Goal: Navigation & Orientation: Understand site structure

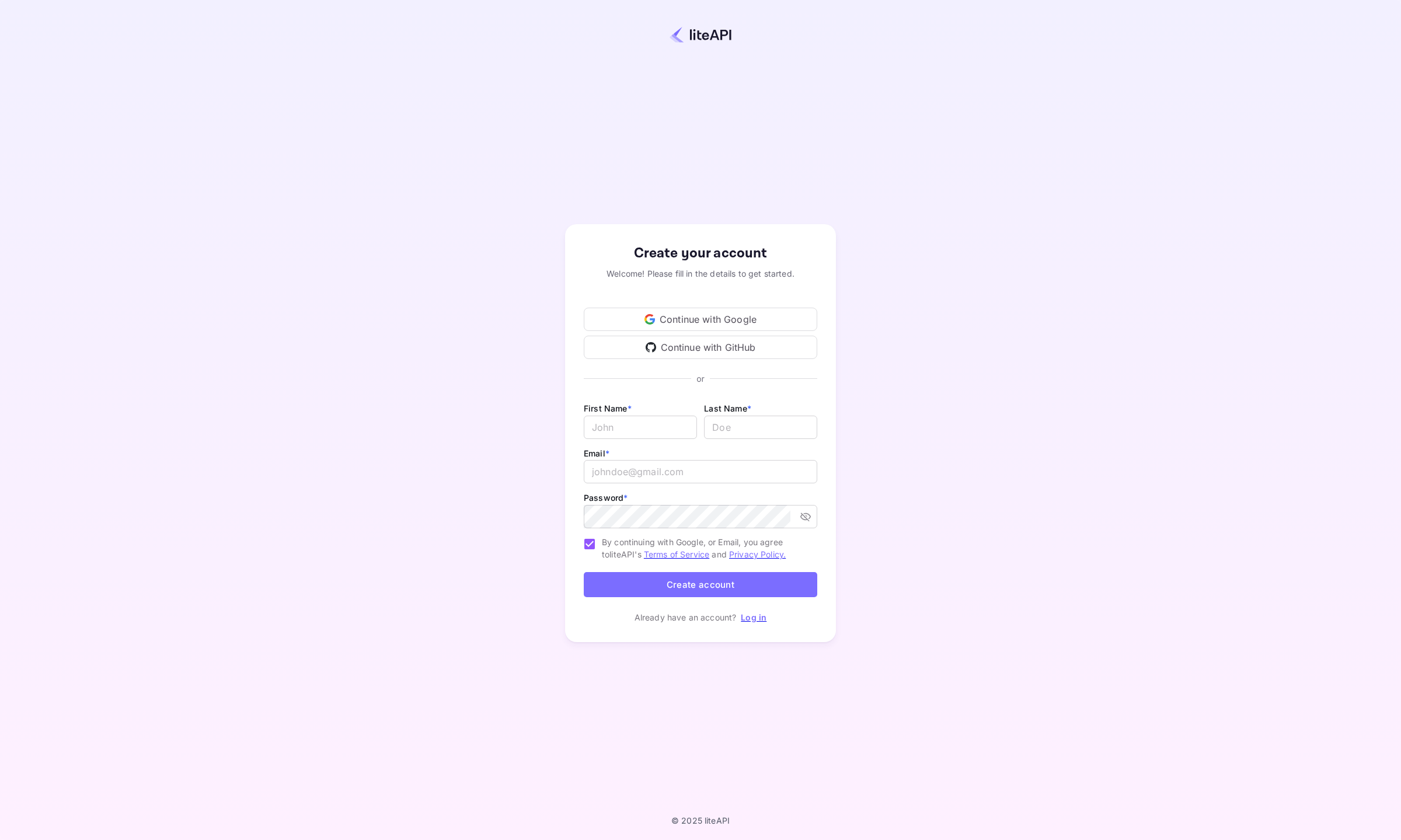
click at [712, 321] on div "Continue with Google" at bounding box center [700, 319] width 234 height 23
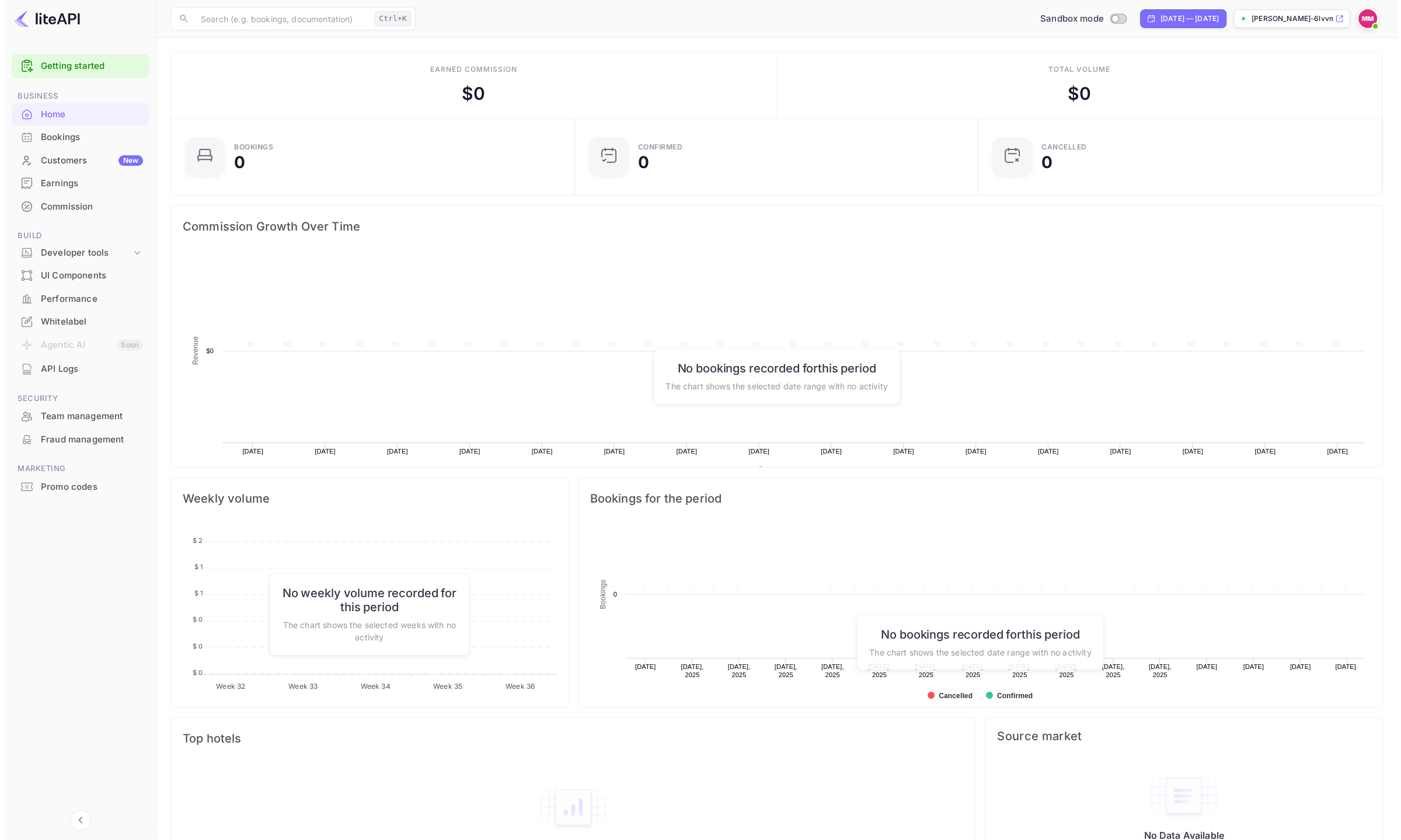
scroll to position [181, 388]
click at [54, 137] on div "Bookings" at bounding box center [87, 137] width 102 height 13
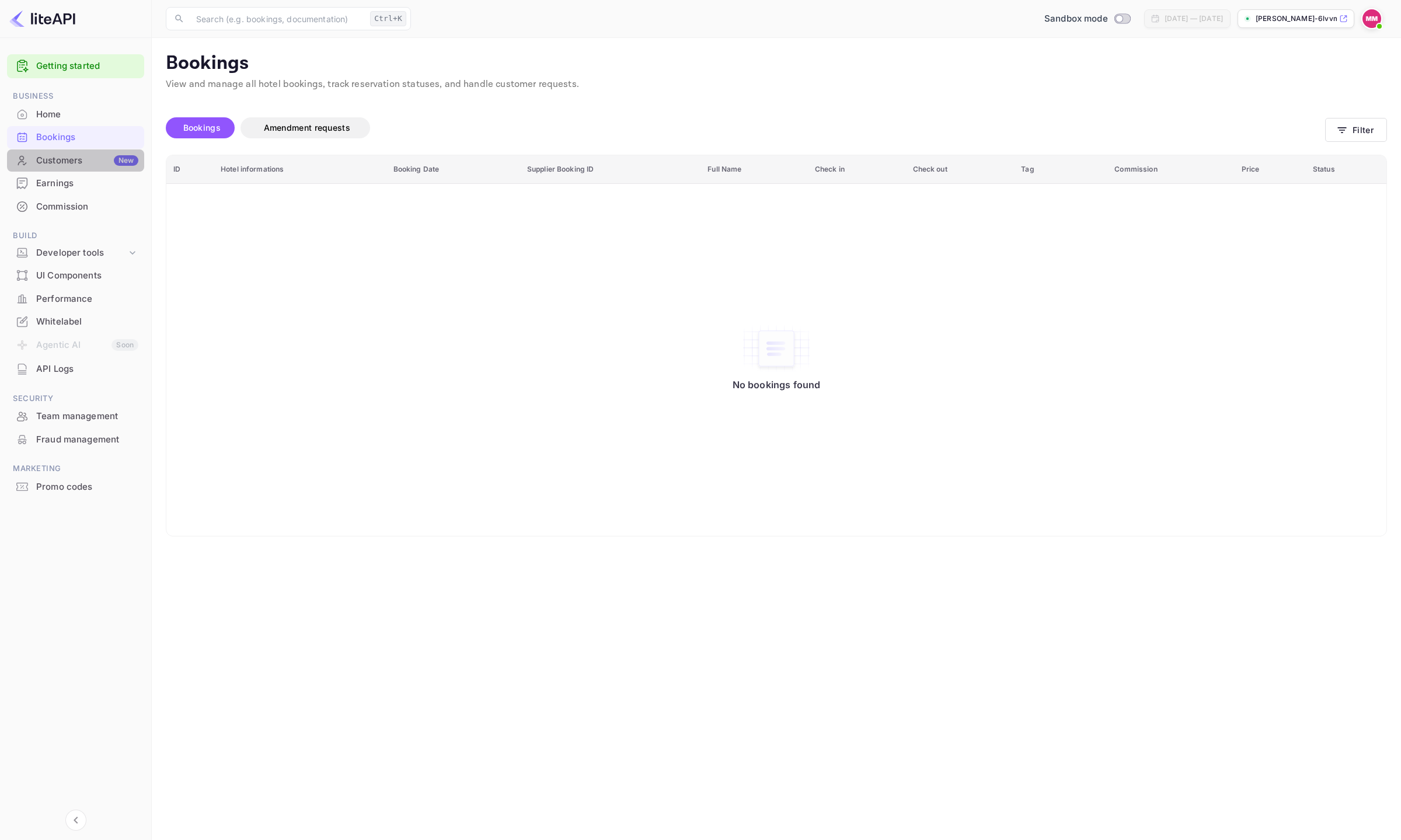
click at [56, 158] on div "Customers New" at bounding box center [87, 160] width 102 height 13
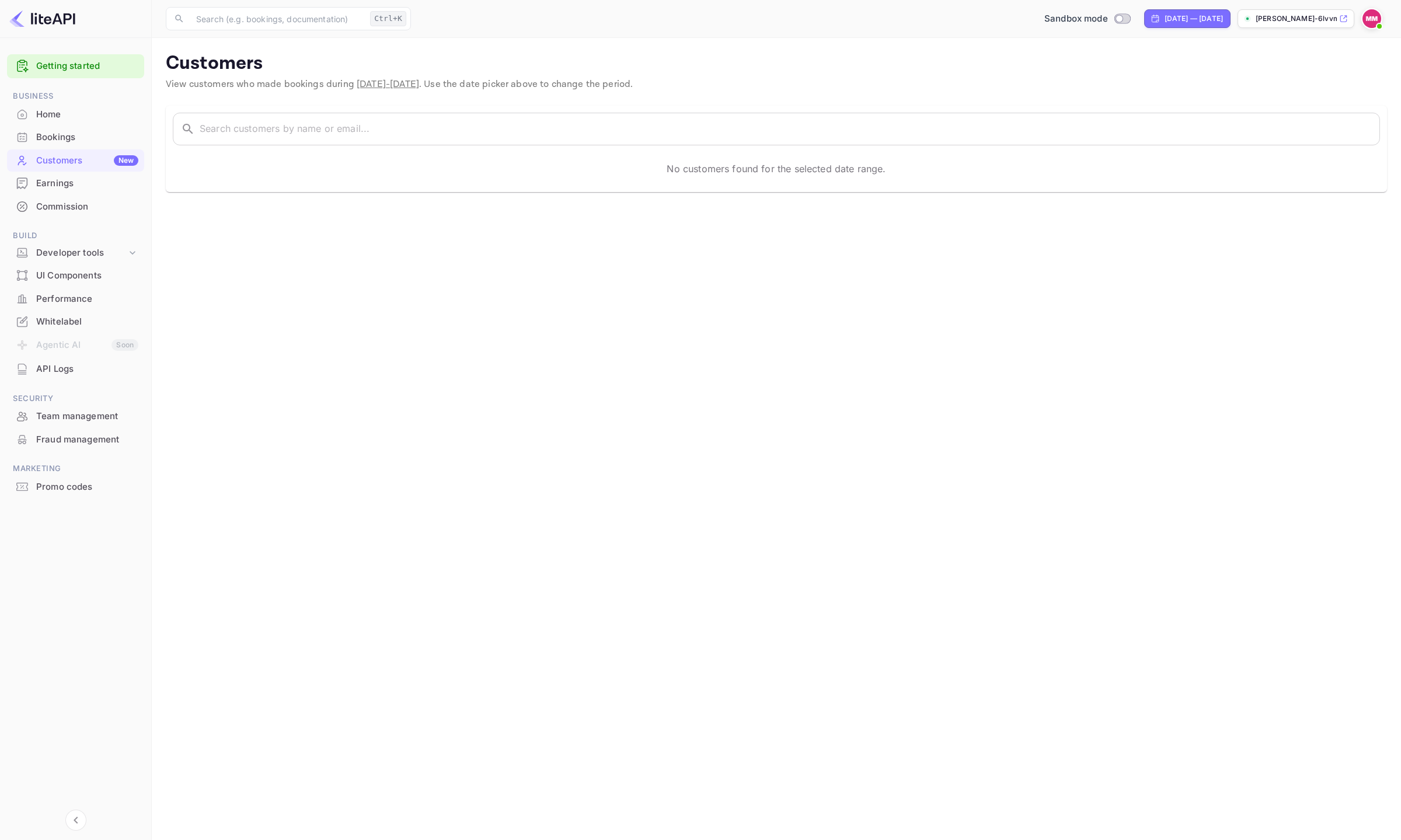
click at [63, 486] on div "Promo codes" at bounding box center [87, 487] width 102 height 13
